Goal: Information Seeking & Learning: Learn about a topic

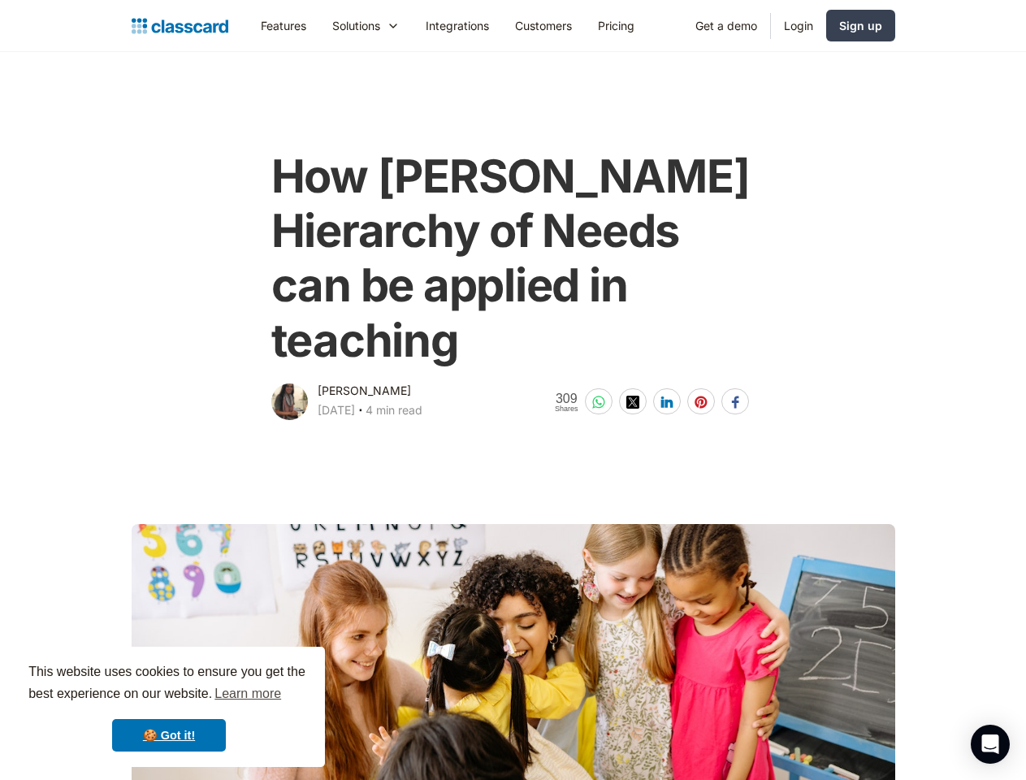
click at [513, 423] on main at bounding box center [513, 678] width 1026 height 510
click at [169, 707] on div "This website uses cookies to ensure you get the best experience on our website.…" at bounding box center [169, 707] width 312 height 120
click at [571, 25] on nav "Features Resources Blog The latest industry news, updates and info. Customer st…" at bounding box center [571, 25] width 647 height 37
click at [332, 25] on div "Solutions" at bounding box center [356, 25] width 48 height 17
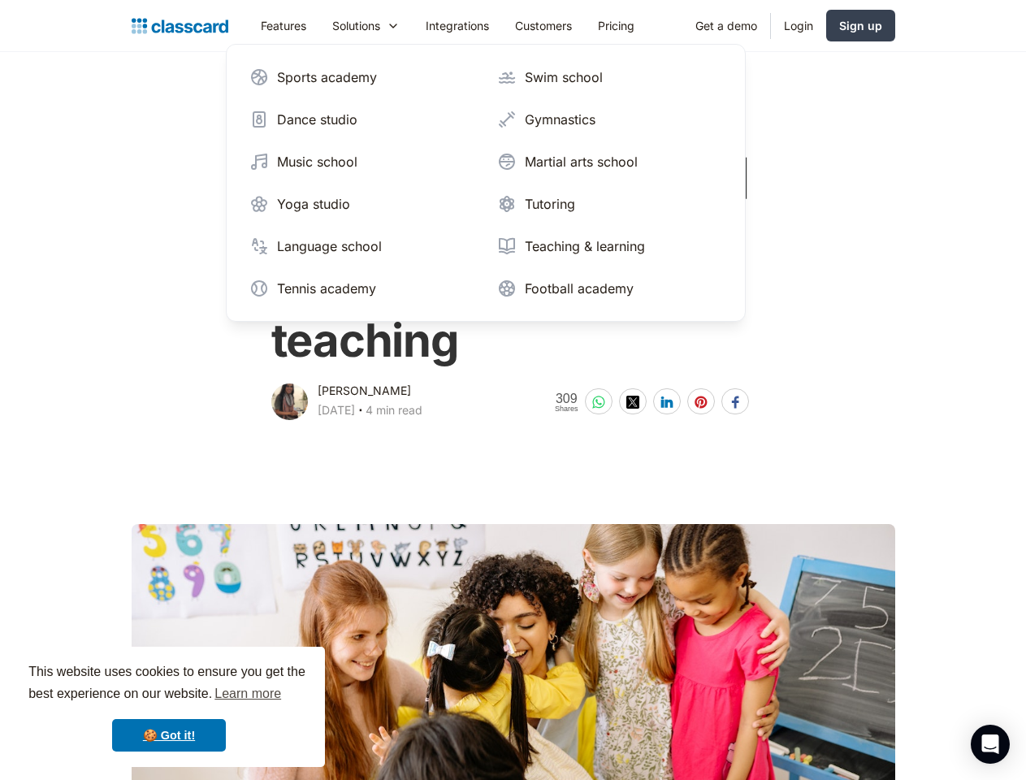
click at [605, 396] on img at bounding box center [598, 402] width 13 height 13
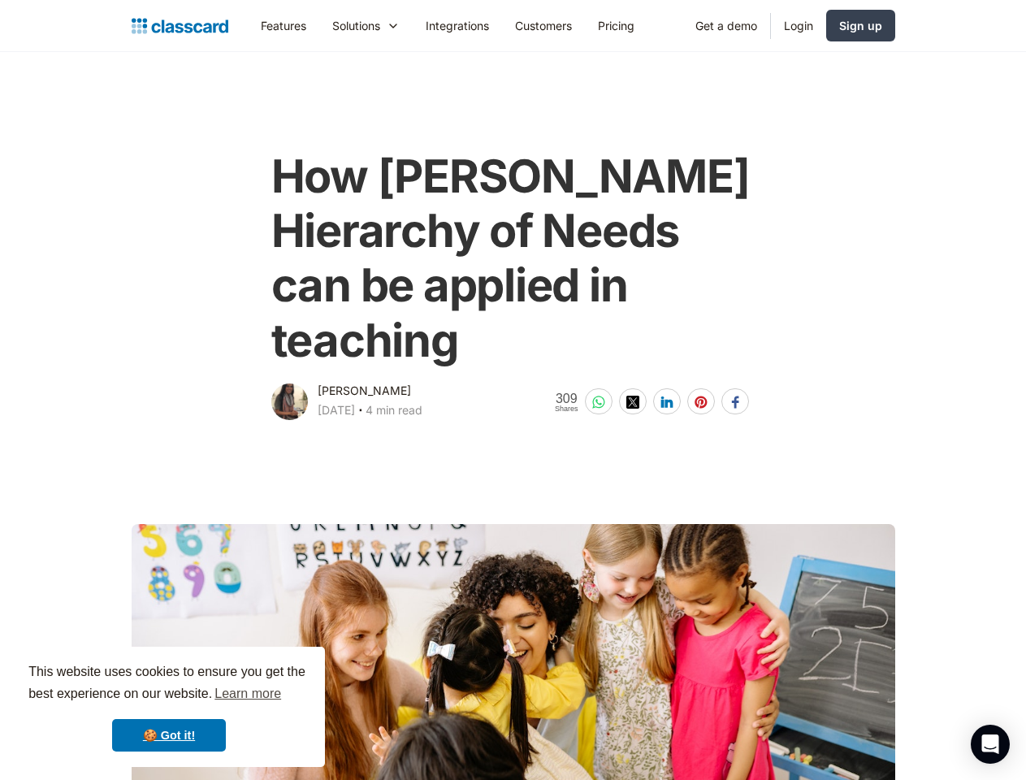
click at [639, 396] on img at bounding box center [632, 402] width 13 height 13
click at [673, 396] on img at bounding box center [666, 402] width 13 height 13
click at [707, 396] on img at bounding box center [700, 402] width 13 height 13
click at [742, 396] on img at bounding box center [735, 402] width 13 height 13
click at [990, 744] on icon "Open Intercom Messenger" at bounding box center [990, 743] width 17 height 19
